Goal: Transaction & Acquisition: Book appointment/travel/reservation

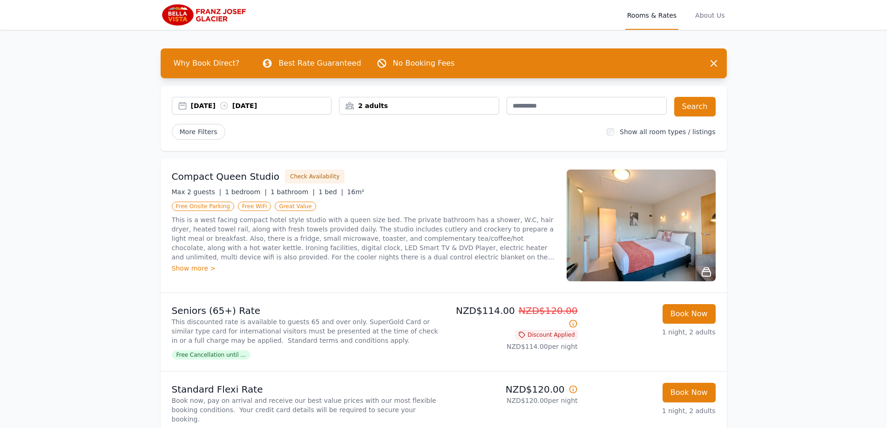
click at [258, 104] on div "[DATE] [DATE]" at bounding box center [261, 105] width 141 height 9
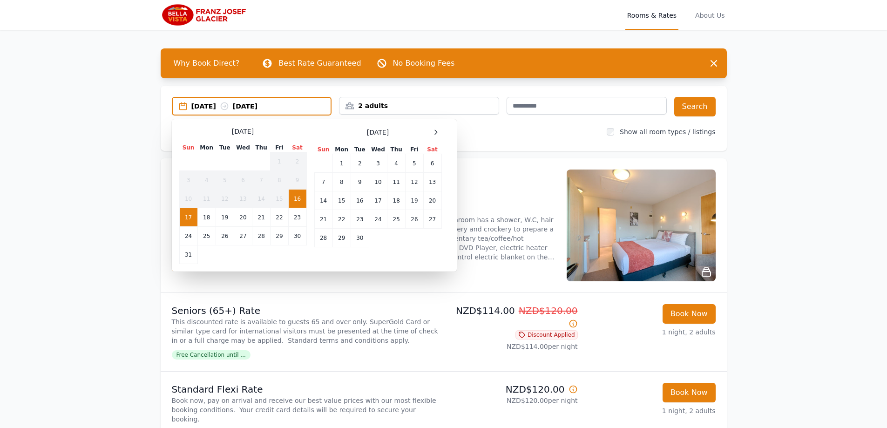
click at [184, 214] on td "17" at bounding box center [188, 217] width 18 height 19
click at [201, 212] on td "18" at bounding box center [206, 217] width 18 height 19
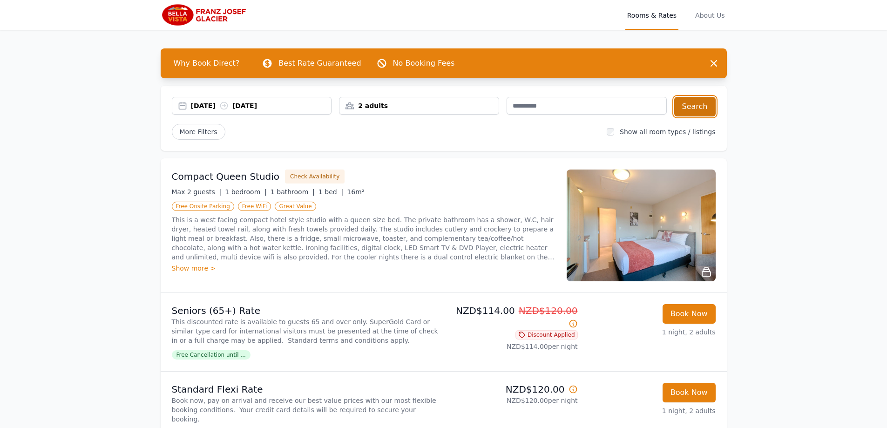
click at [693, 104] on button "Search" at bounding box center [694, 107] width 41 height 20
click at [290, 107] on div "[DATE] [DATE]" at bounding box center [261, 105] width 141 height 9
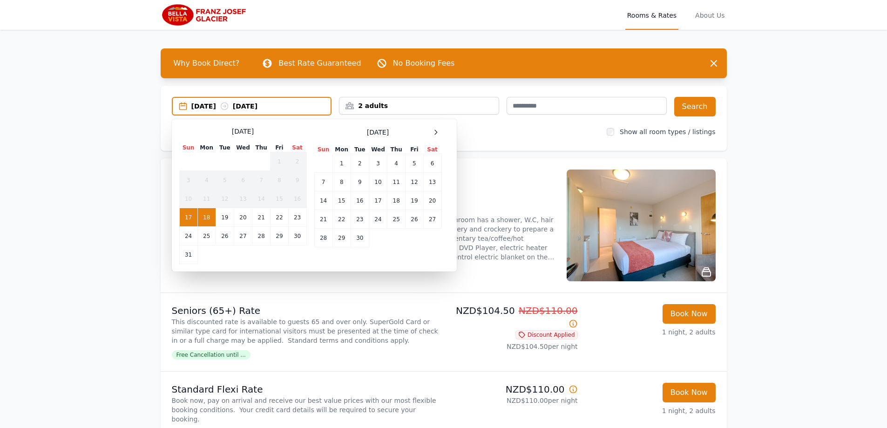
click at [204, 215] on td "18" at bounding box center [206, 217] width 18 height 19
click at [222, 216] on td "19" at bounding box center [224, 217] width 18 height 19
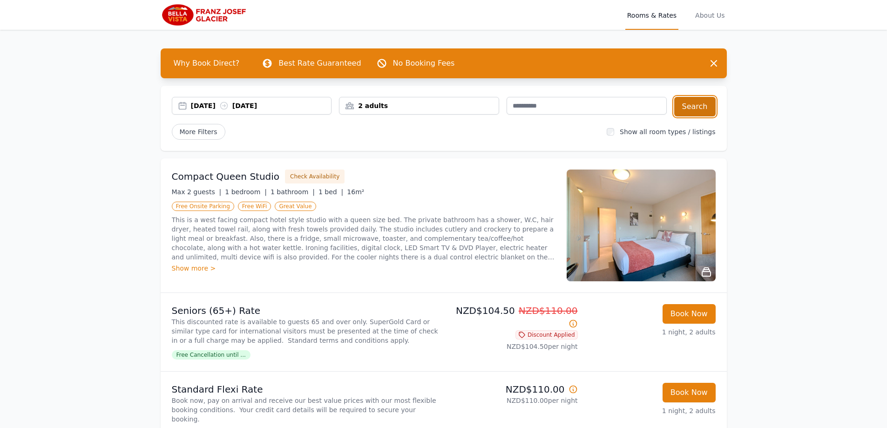
click at [690, 108] on button "Search" at bounding box center [694, 107] width 41 height 20
